Goal: Task Accomplishment & Management: Manage account settings

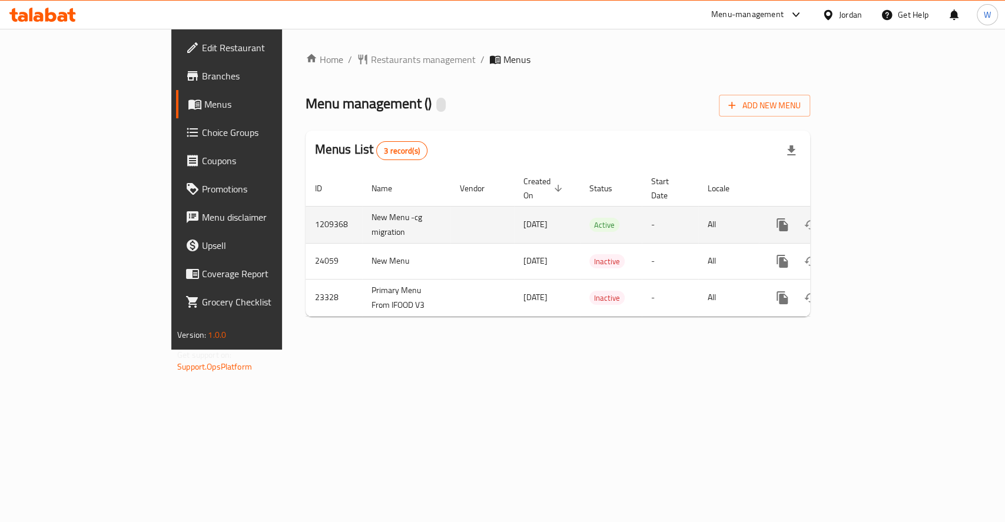
click at [882, 221] on link "enhanced table" at bounding box center [867, 225] width 28 height 28
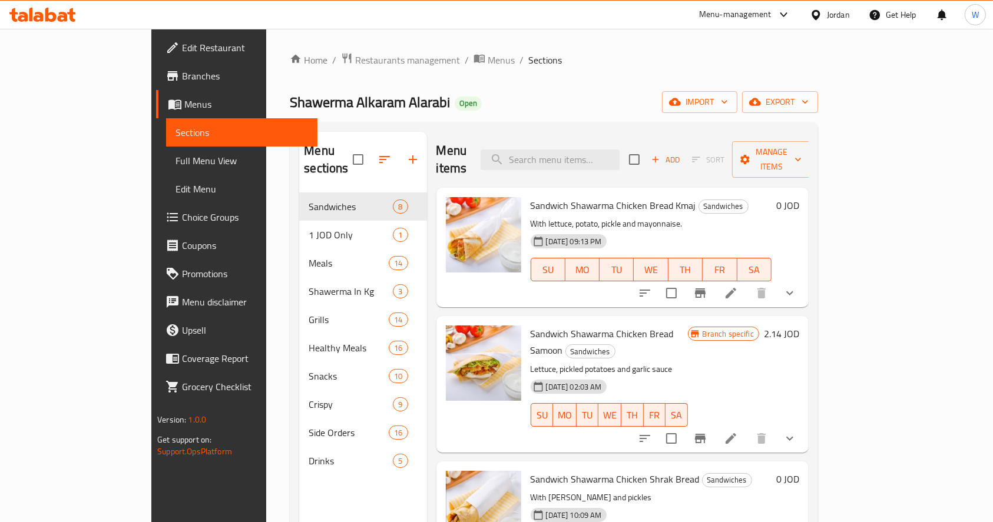
click at [584, 134] on div "Menu items Add Sort Manage items" at bounding box center [622, 160] width 372 height 56
click at [591, 150] on input "search" at bounding box center [550, 160] width 139 height 21
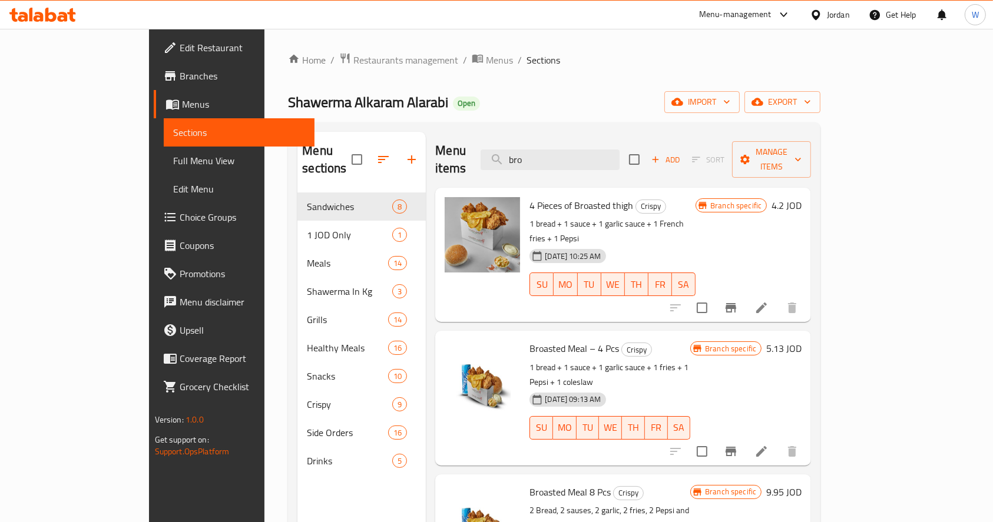
type input "bro"
drag, startPoint x: 493, startPoint y: 316, endPoint x: 583, endPoint y: 318, distance: 89.6
click at [583, 336] on div "Broasted Meal – 4 Pcs Crispy 1 bread + 1 sauce + 1 garlic sauce + 1 fries + 1 P…" at bounding box center [610, 398] width 170 height 125
copy span "Broasted Meal – 4 Pcs"
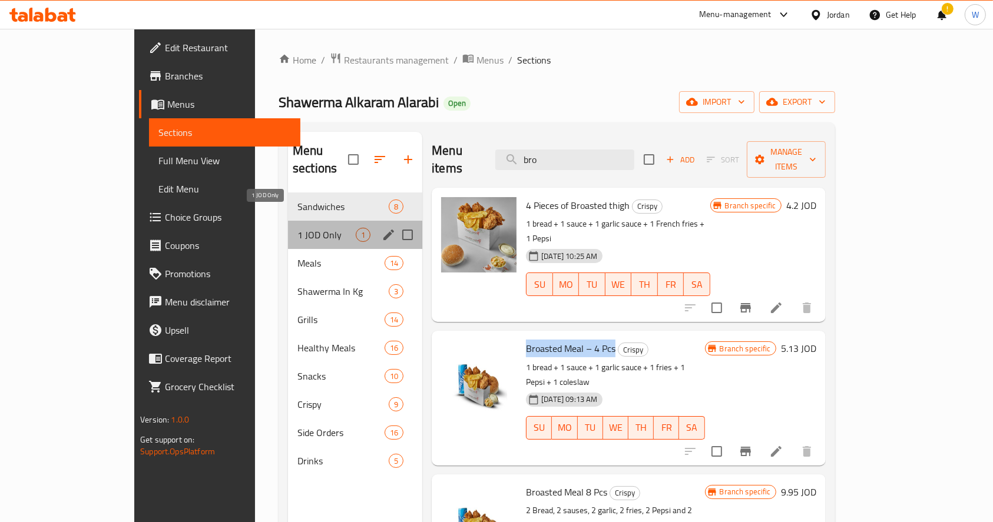
click at [297, 228] on span "1 JOD Only" at bounding box center [326, 235] width 58 height 14
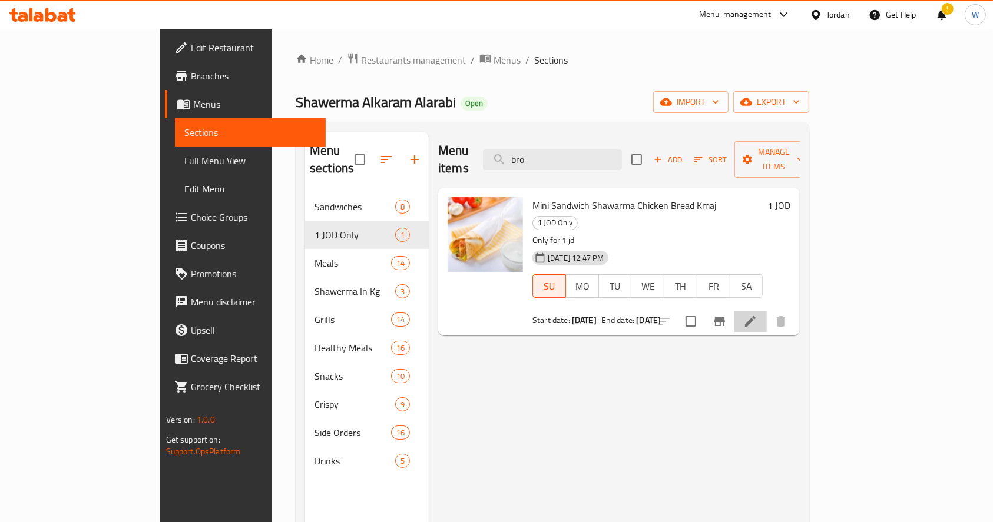
click at [767, 311] on li at bounding box center [750, 321] width 33 height 21
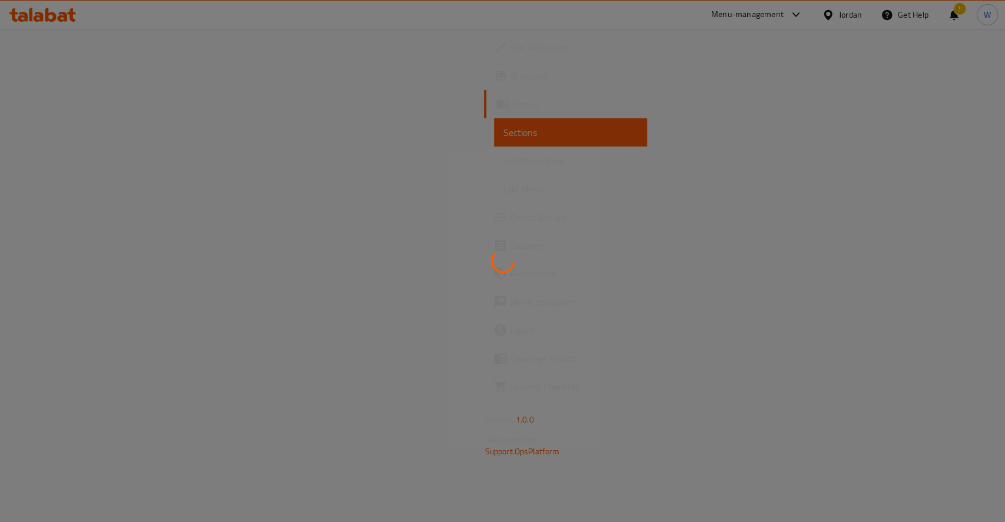
drag, startPoint x: 423, startPoint y: 237, endPoint x: 417, endPoint y: 254, distance: 18.1
click at [417, 254] on div at bounding box center [502, 261] width 1005 height 522
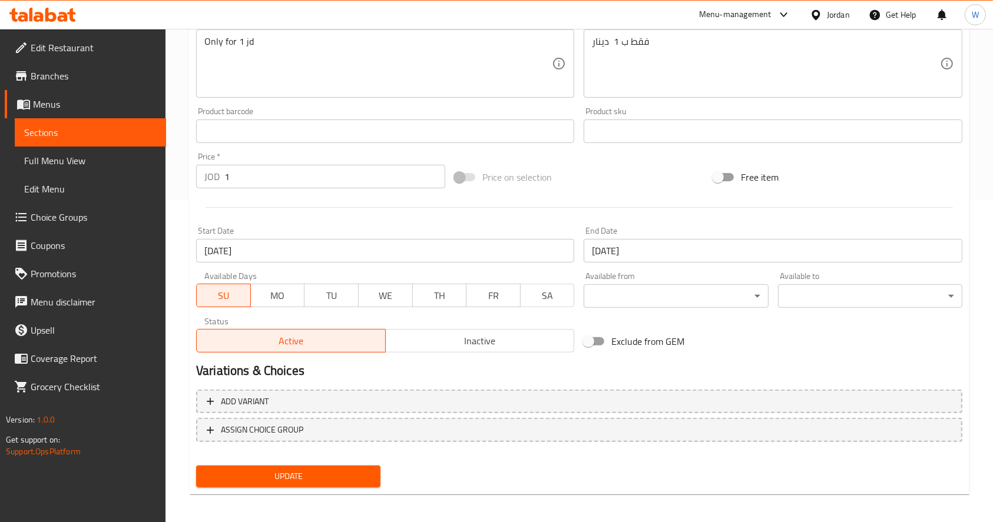
scroll to position [326, 0]
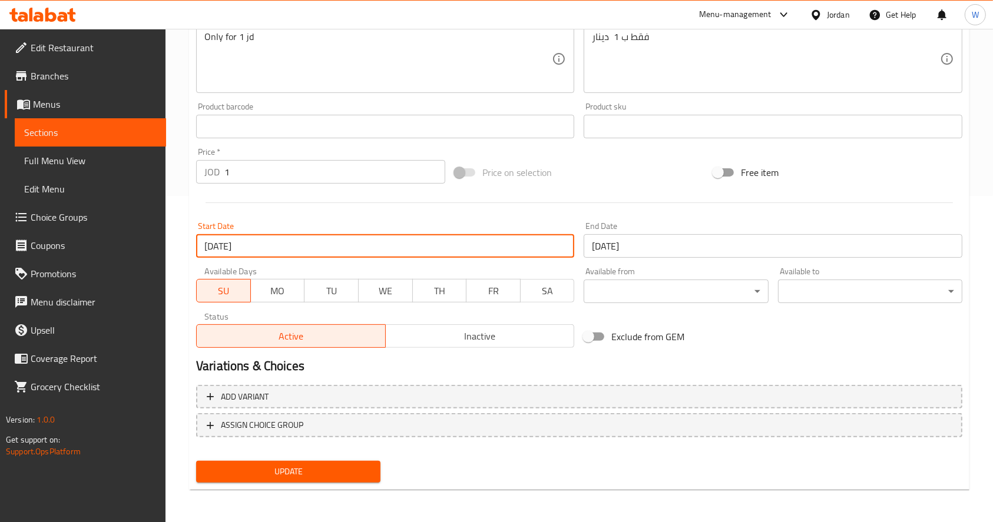
click at [390, 256] on input "[DATE]" at bounding box center [385, 246] width 378 height 24
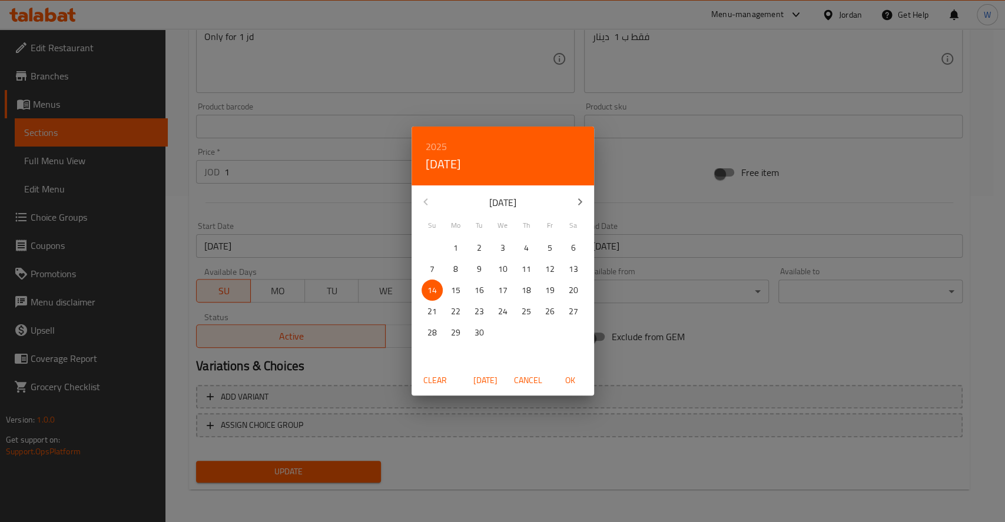
drag, startPoint x: 492, startPoint y: 382, endPoint x: 478, endPoint y: 343, distance: 41.9
click at [492, 383] on span "[DATE]" at bounding box center [486, 380] width 28 height 15
click at [508, 252] on span "1" at bounding box center [502, 248] width 21 height 15
click at [566, 384] on span "OK" at bounding box center [571, 380] width 28 height 15
type input "01-10-2025"
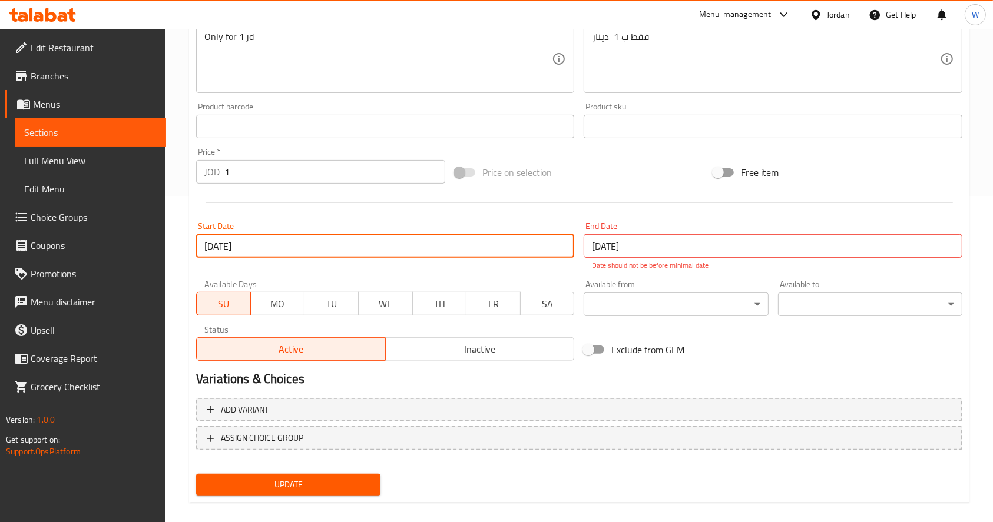
click at [595, 239] on input "[DATE]" at bounding box center [773, 246] width 378 height 24
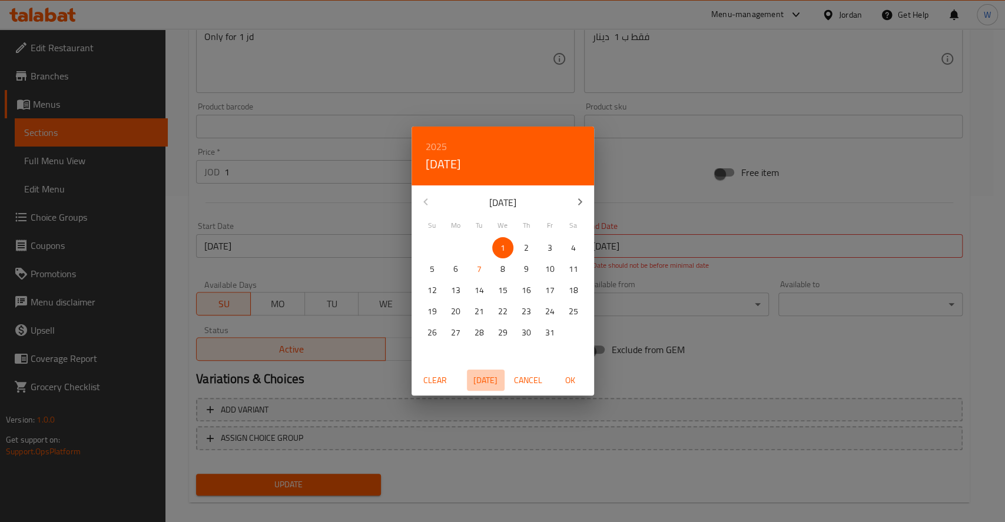
drag, startPoint x: 499, startPoint y: 380, endPoint x: 512, endPoint y: 365, distance: 20.1
click at [498, 380] on span "Today" at bounding box center [486, 380] width 28 height 15
drag, startPoint x: 548, startPoint y: 335, endPoint x: 557, endPoint y: 340, distance: 10.6
click at [550, 335] on p "31" at bounding box center [549, 333] width 9 height 15
click at [581, 378] on span "OK" at bounding box center [571, 380] width 28 height 15
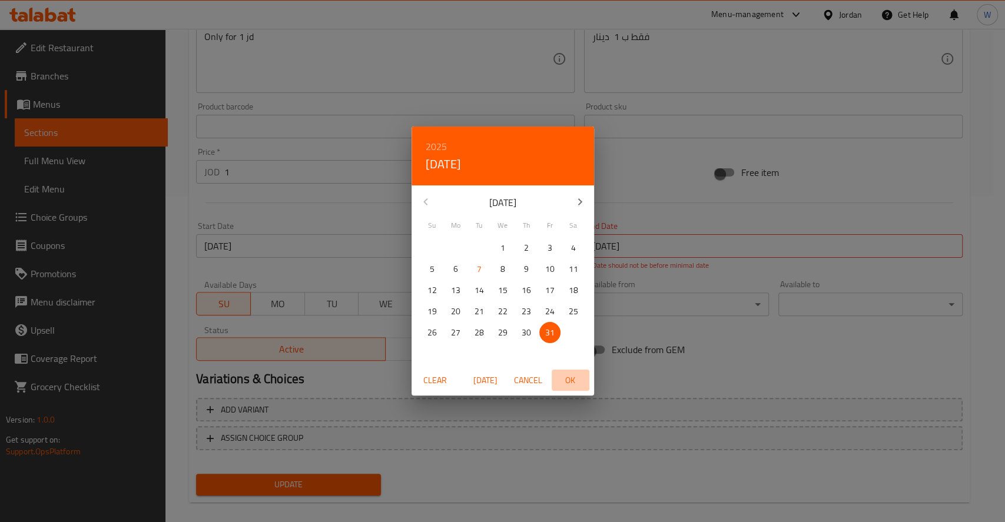
type input "31-10-2025"
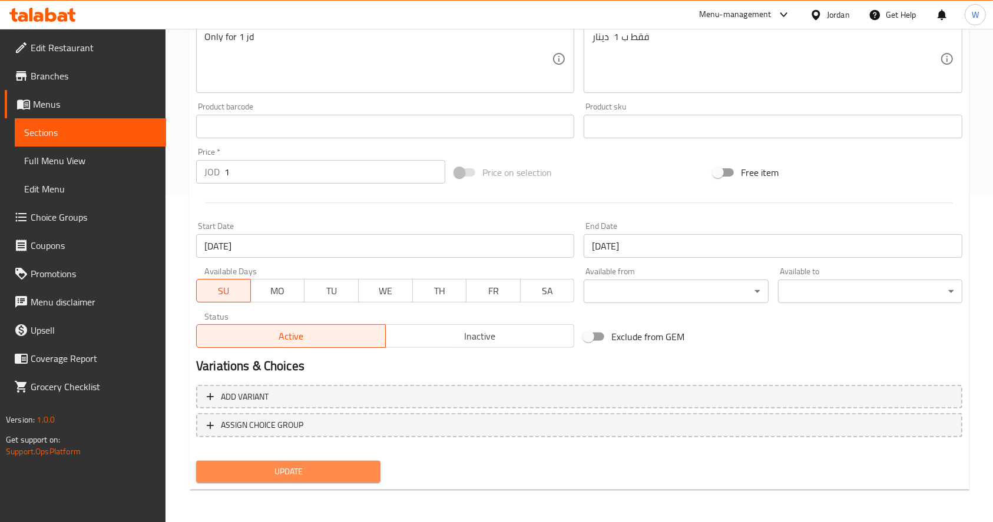
click at [311, 465] on span "Update" at bounding box center [289, 472] width 166 height 15
click at [320, 474] on span "Update" at bounding box center [289, 472] width 166 height 15
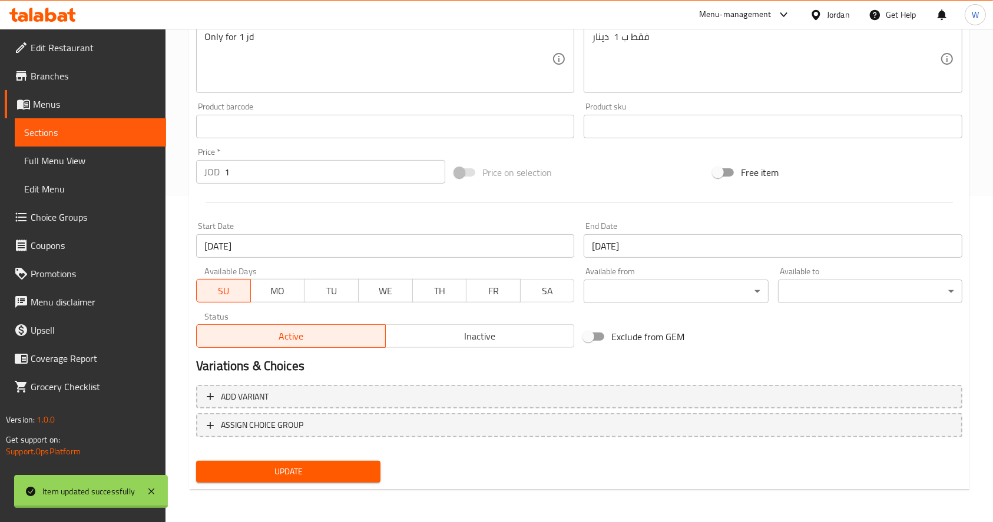
scroll to position [0, 0]
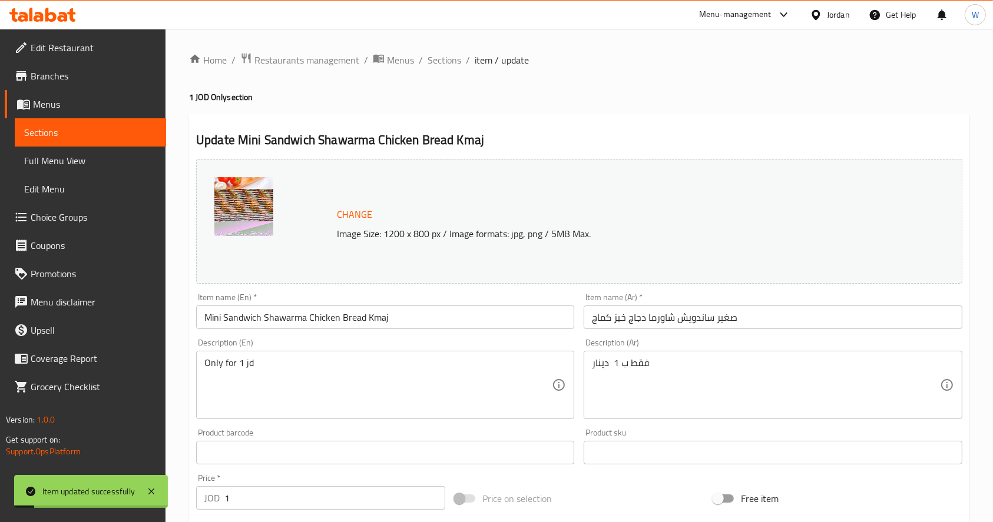
click at [327, 69] on div "Home / Restaurants management / Menus / Sections / item / update 1 JOD Only sec…" at bounding box center [579, 438] width 780 height 773
click at [320, 59] on span "Restaurants management" at bounding box center [306, 60] width 105 height 14
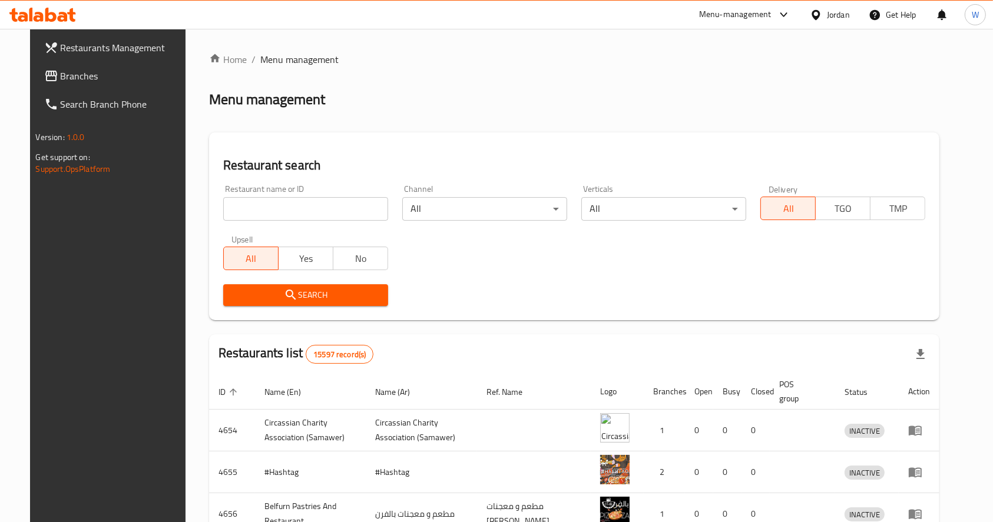
click at [266, 203] on input "search" at bounding box center [305, 209] width 165 height 24
click button "Search" at bounding box center [305, 295] width 165 height 22
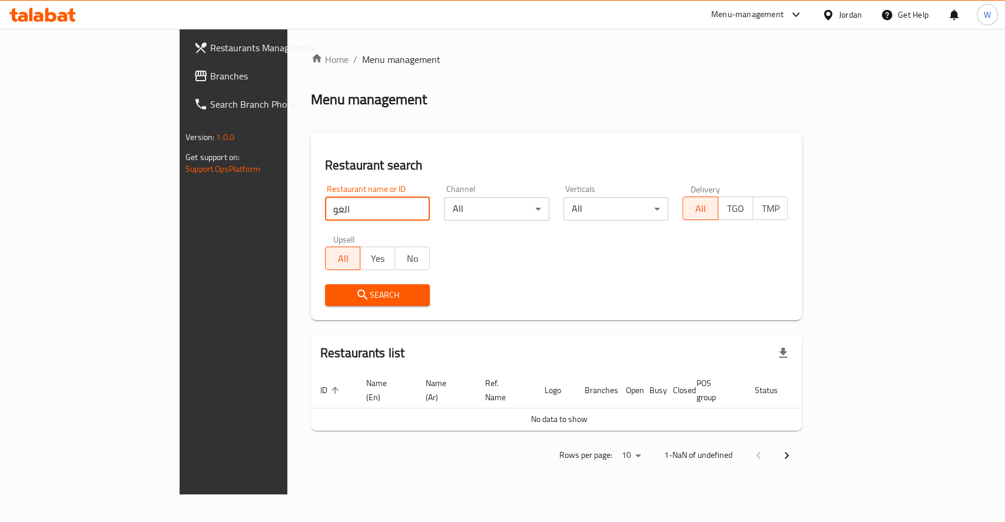
click button "Search" at bounding box center [377, 295] width 105 height 22
click at [330, 203] on input "الغو" at bounding box center [377, 209] width 105 height 24
click at [329, 202] on input "الغو" at bounding box center [377, 209] width 105 height 24
click at [330, 205] on input "الغو" at bounding box center [377, 209] width 105 height 24
type input "معجنات الغو"
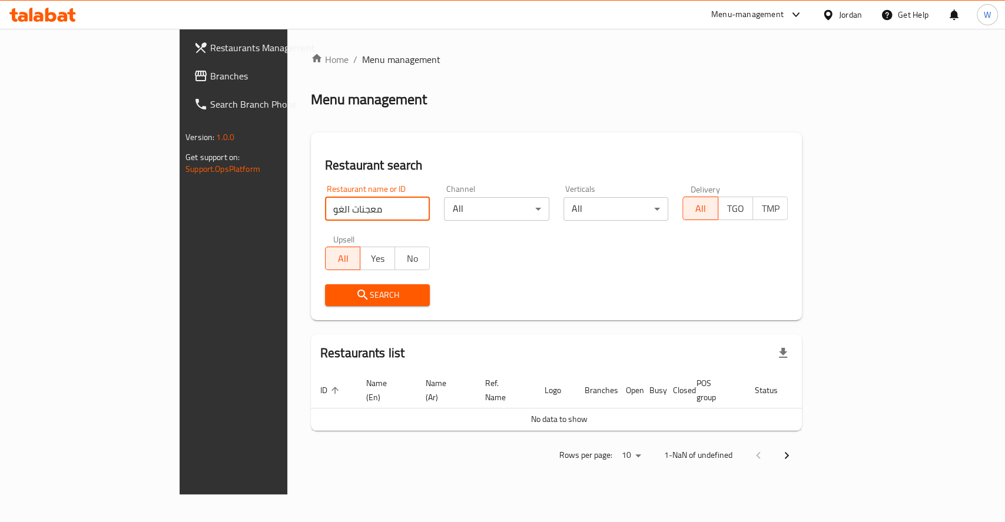
click button "Search" at bounding box center [377, 295] width 105 height 22
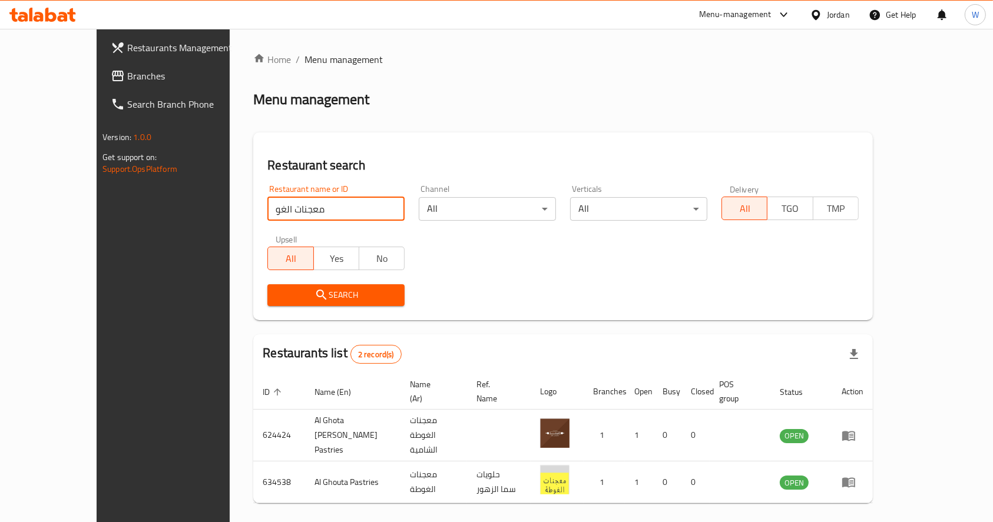
scroll to position [20, 0]
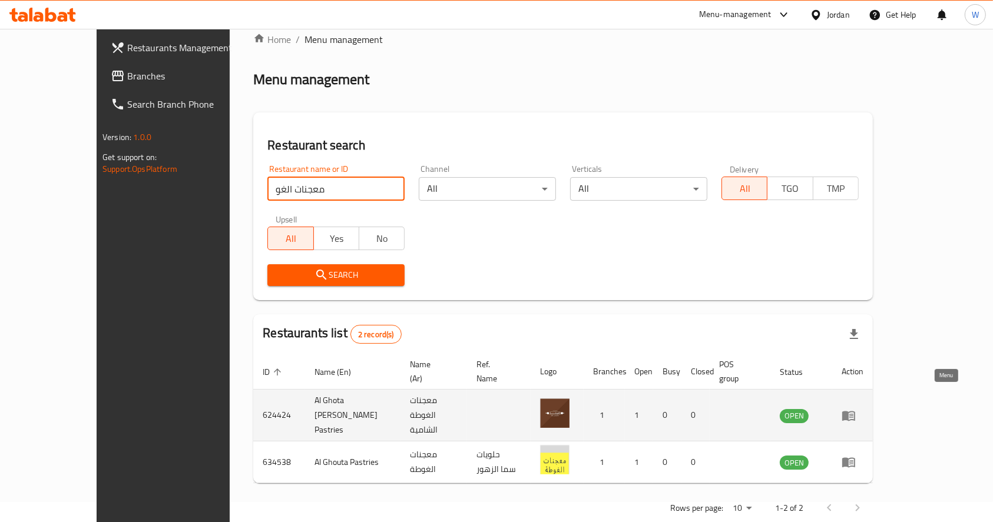
click at [855, 411] on icon "enhanced table" at bounding box center [848, 416] width 13 height 10
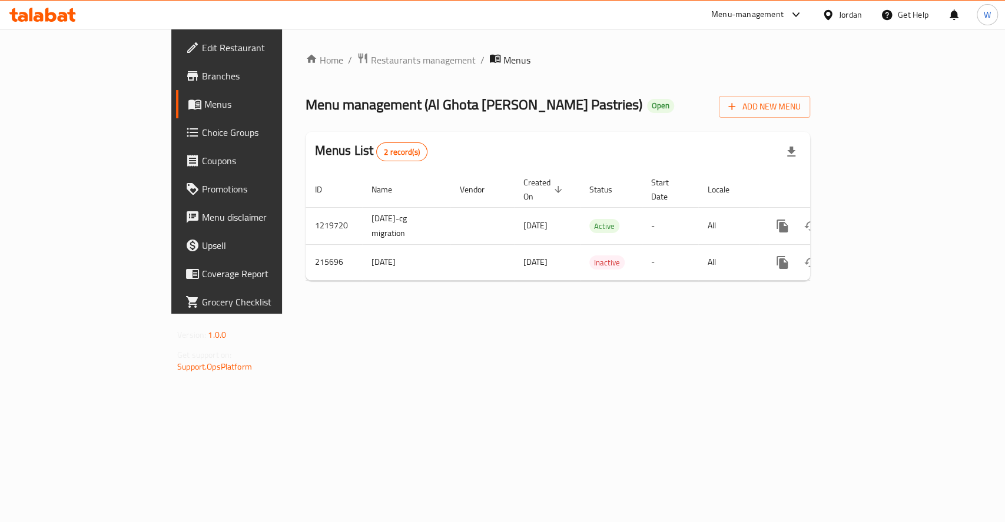
click at [202, 72] on span "Branches" at bounding box center [266, 76] width 128 height 14
